Goal: Book appointment/travel/reservation

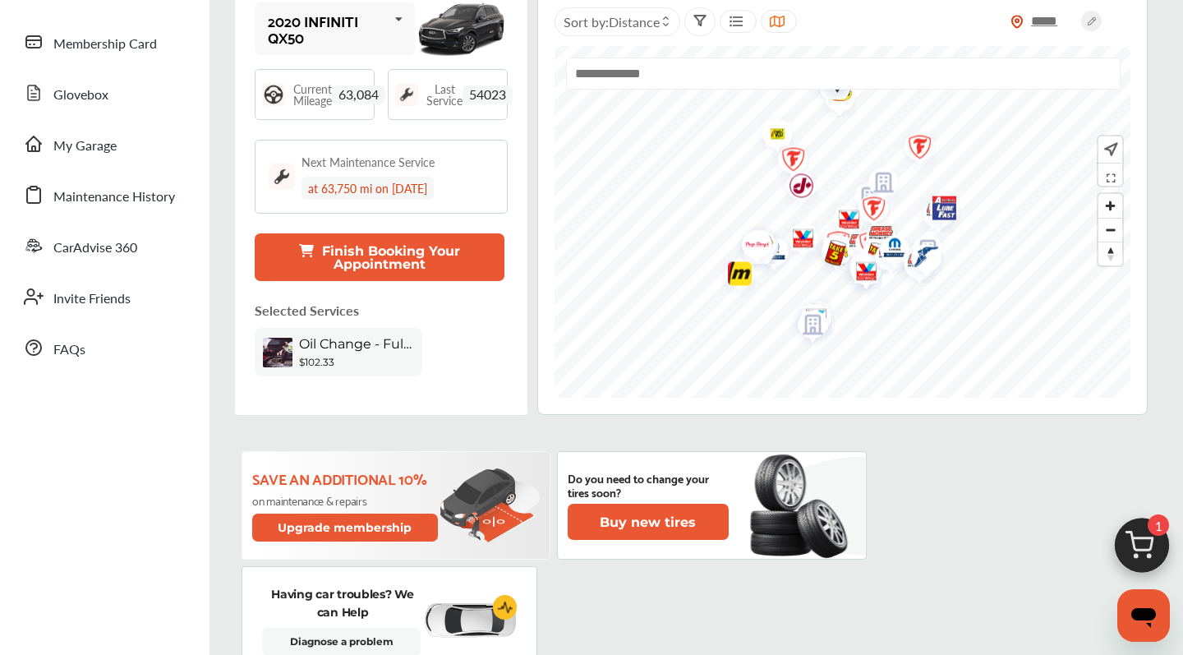
scroll to position [191, 0]
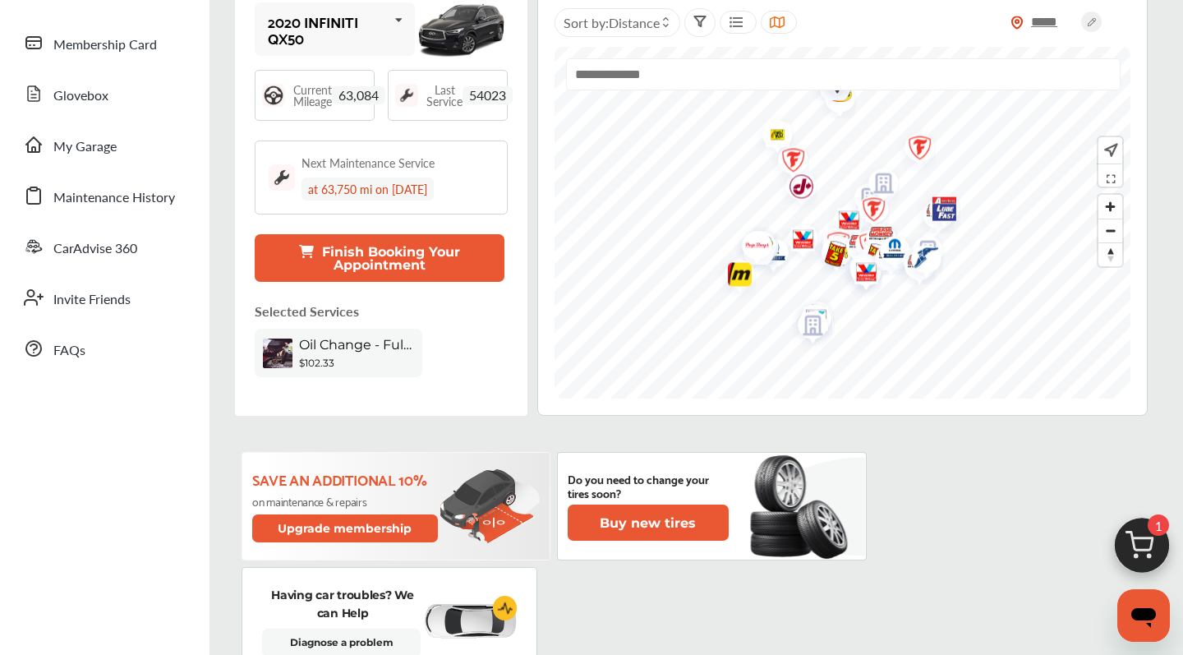
click at [321, 254] on button "Finish Booking Your Appointment" at bounding box center [380, 258] width 250 height 48
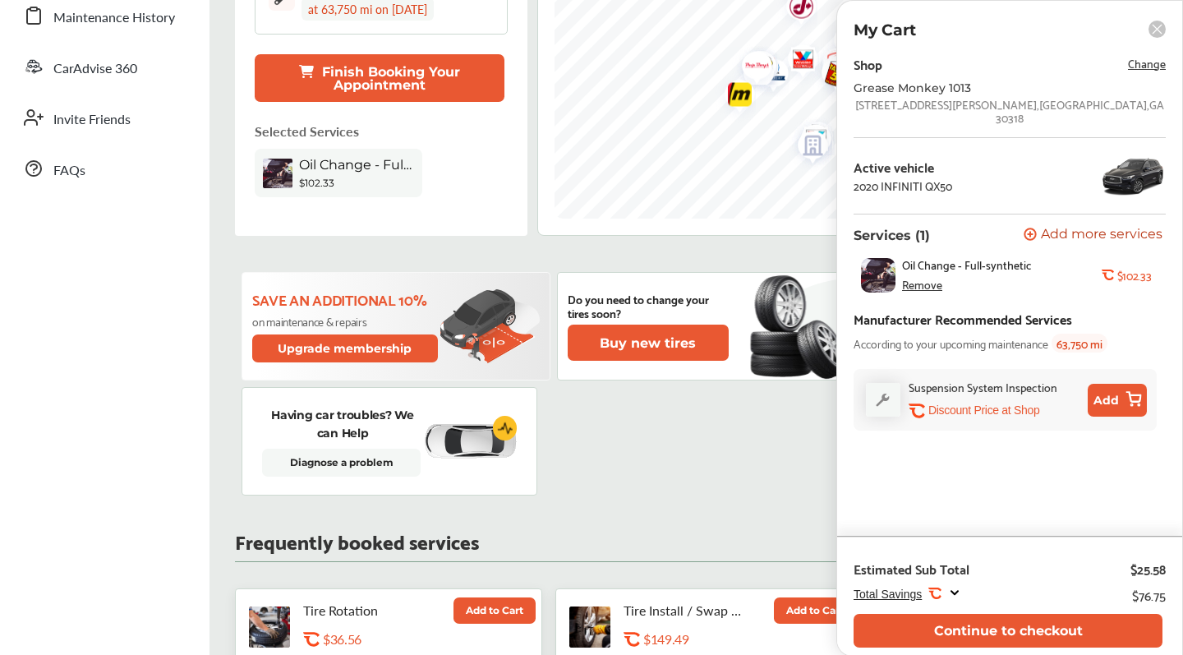
scroll to position [389, 0]
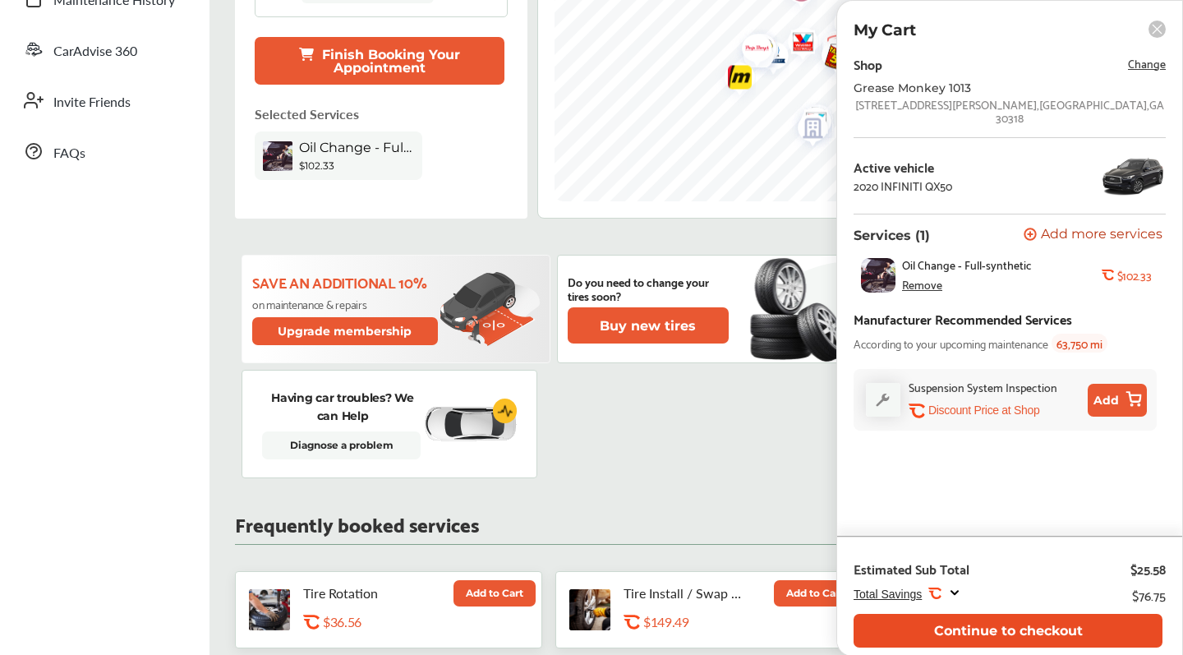
click at [973, 629] on button "Continue to checkout" at bounding box center [1008, 631] width 309 height 34
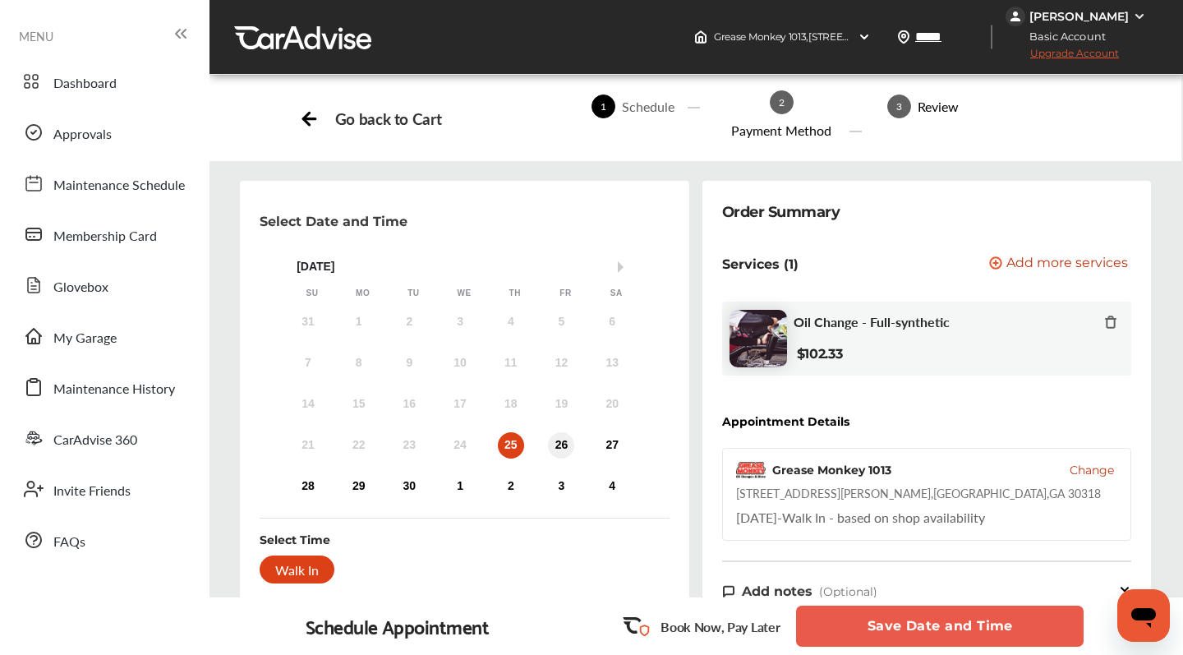
click at [556, 445] on div "26" at bounding box center [561, 445] width 26 height 26
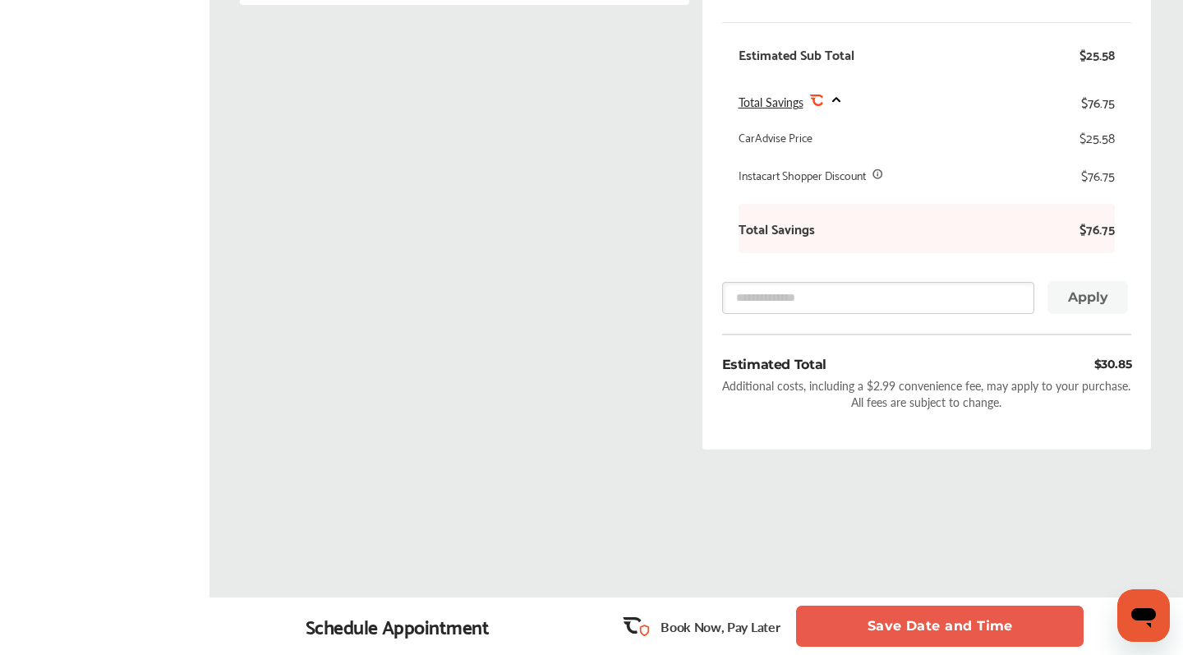
scroll to position [598, 0]
click at [896, 622] on button "Save Date and Time" at bounding box center [940, 626] width 288 height 41
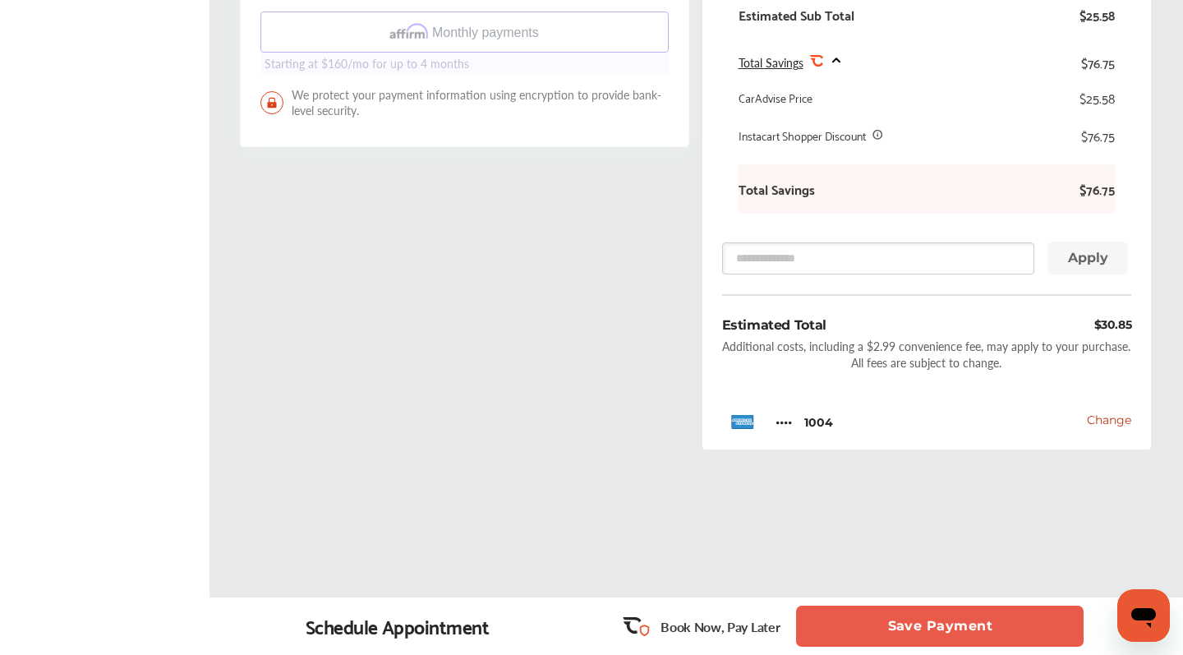
scroll to position [638, 0]
click at [899, 620] on button "Save Payment" at bounding box center [940, 626] width 288 height 41
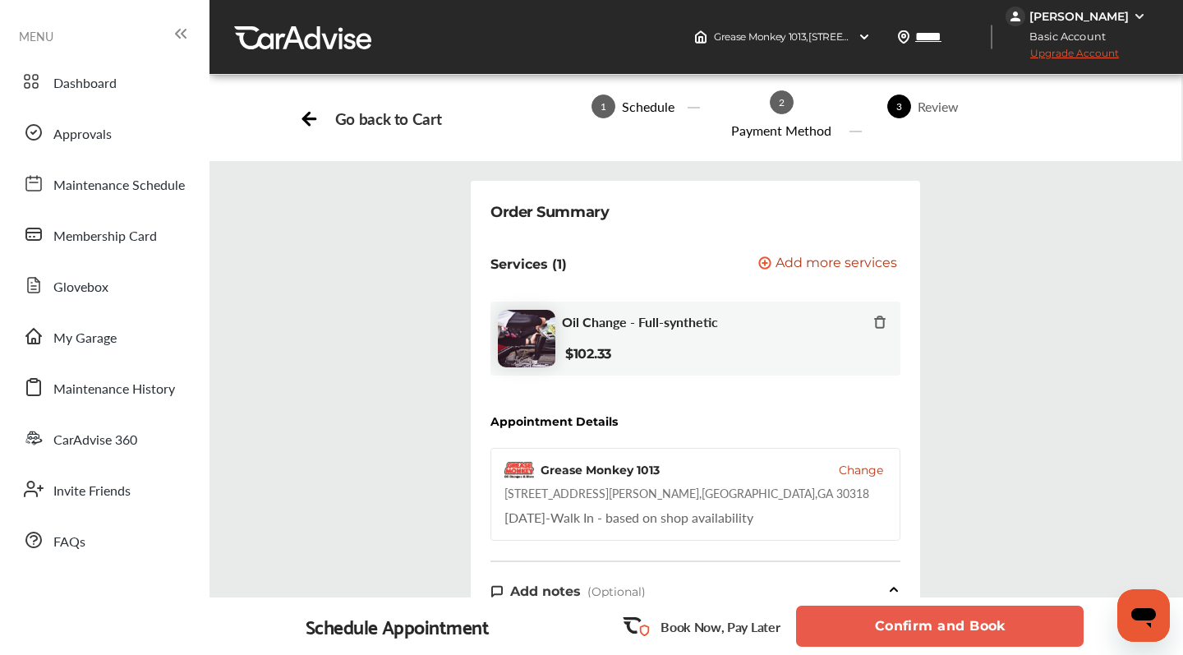
click at [952, 623] on button "Confirm and Book" at bounding box center [940, 626] width 288 height 41
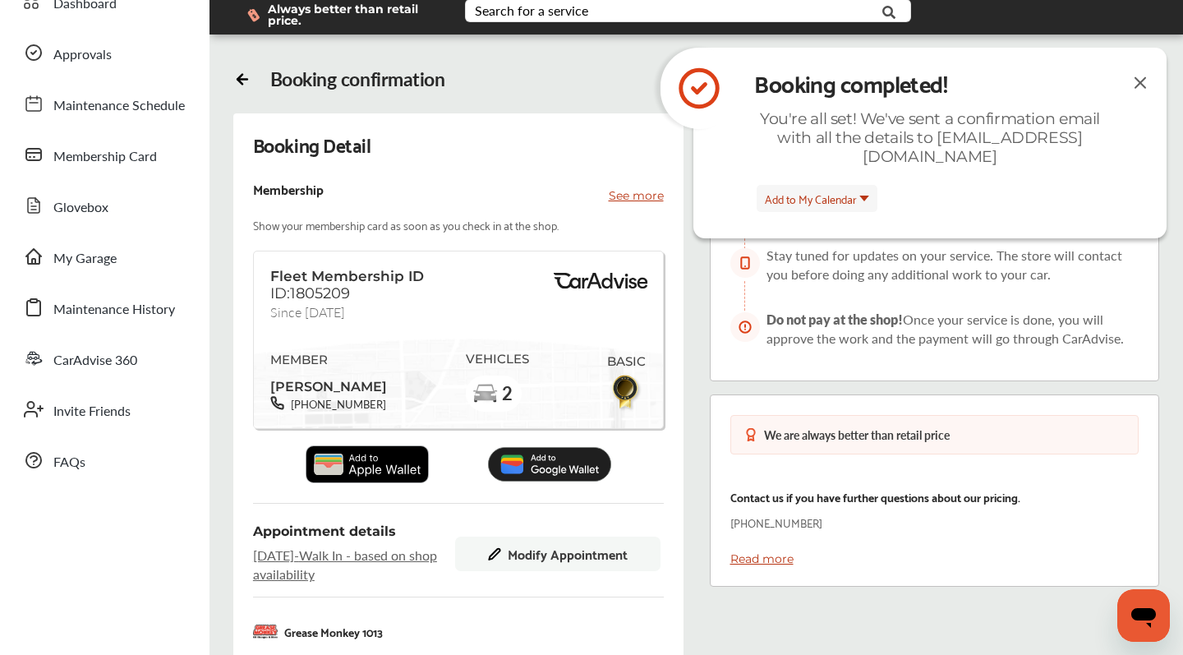
scroll to position [79, 0]
click at [1141, 77] on img at bounding box center [1141, 83] width 20 height 21
